Goal: Register for event/course

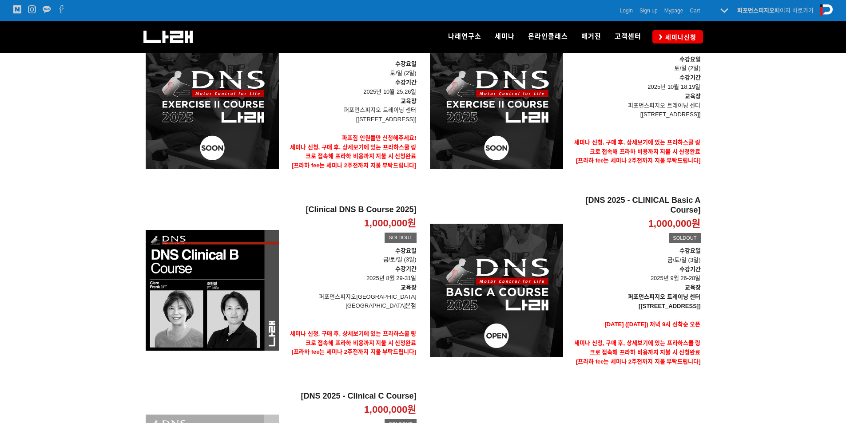
scroll to position [207, 0]
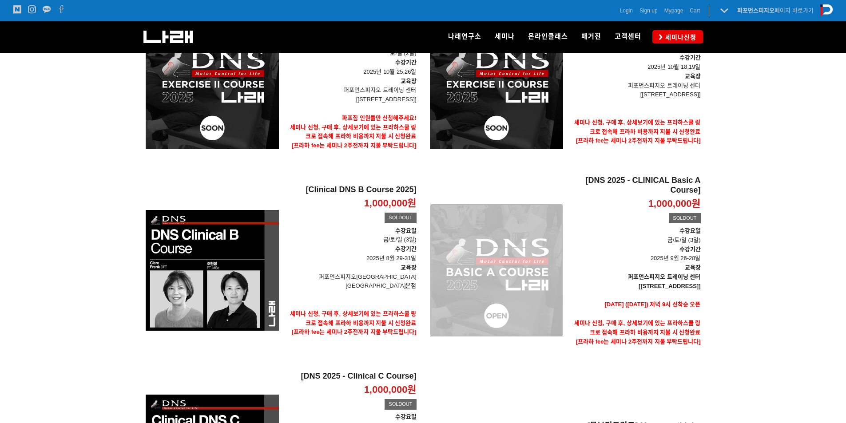
click at [555, 264] on div "[DNS 2025 - CLINICAL Basic A Course] 1,000,000원 TIME SALE SOLDOUT" at bounding box center [496, 270] width 133 height 189
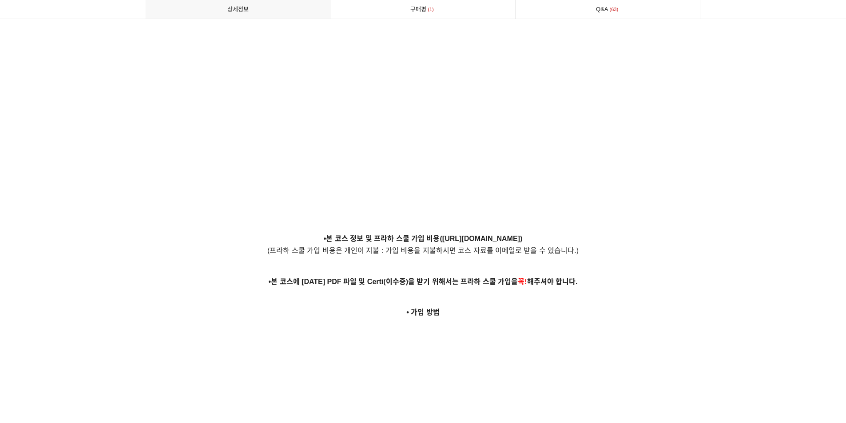
scroll to position [2176, 0]
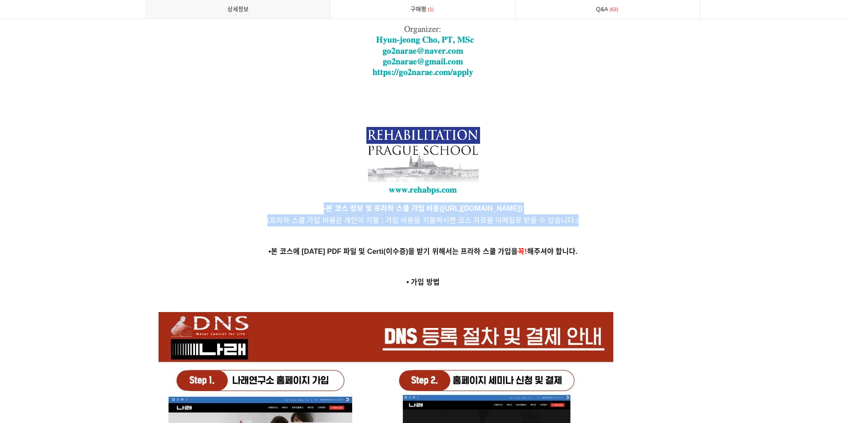
drag, startPoint x: 270, startPoint y: 195, endPoint x: 597, endPoint y: 207, distance: 327.4
click at [597, 207] on p "•본 코스 정보 및 프라하 스쿨 가입 비용( [URL][DOMAIN_NAME] ) (프라하 스쿨 가입 비용은 개인이 지불 : 가입 비용을 지불…" at bounding box center [423, 214] width 555 height 24
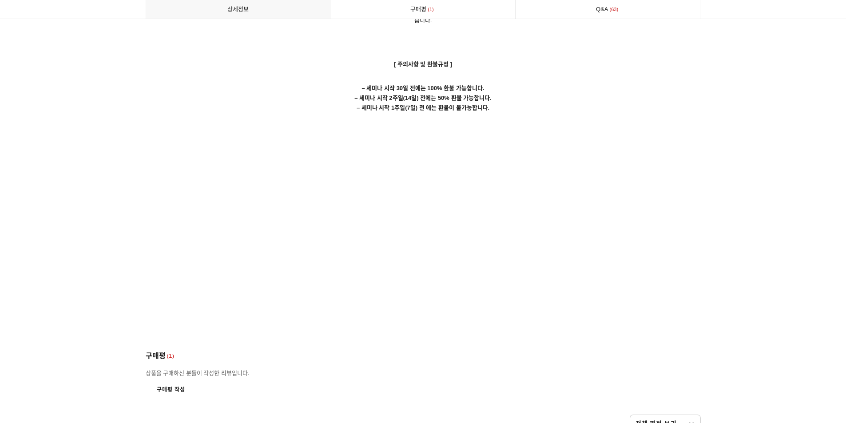
scroll to position [4662, 0]
